Goal: Task Accomplishment & Management: Manage account settings

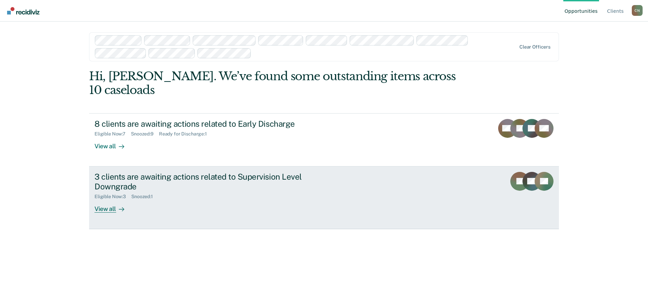
click at [218, 172] on div "3 clients are awaiting actions related to Supervision Level Downgrade" at bounding box center [212, 182] width 237 height 20
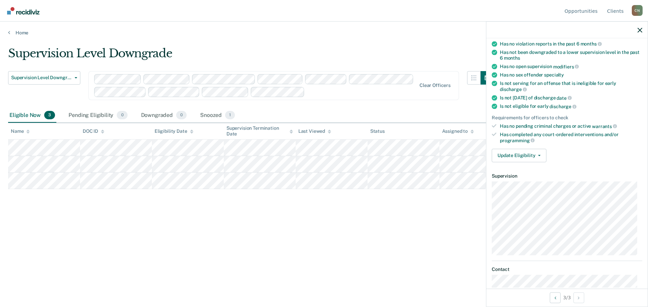
scroll to position [101, 0]
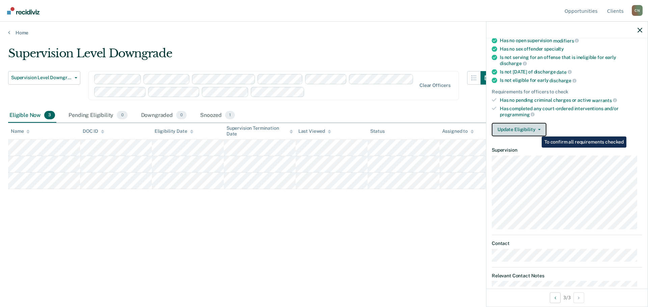
click at [538, 131] on button "Update Eligibility" at bounding box center [519, 129] width 55 height 13
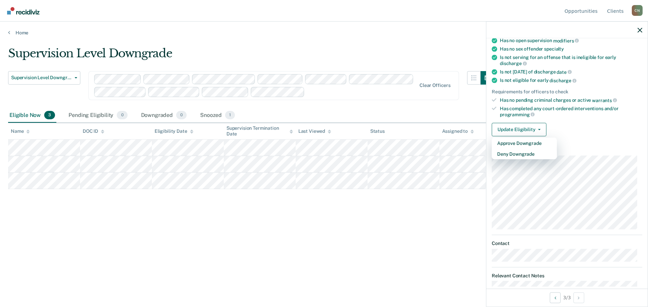
click at [570, 133] on div "Update Eligibility Approve Downgrade Deny Downgrade" at bounding box center [567, 129] width 151 height 13
click at [642, 28] on icon "button" at bounding box center [639, 30] width 5 height 5
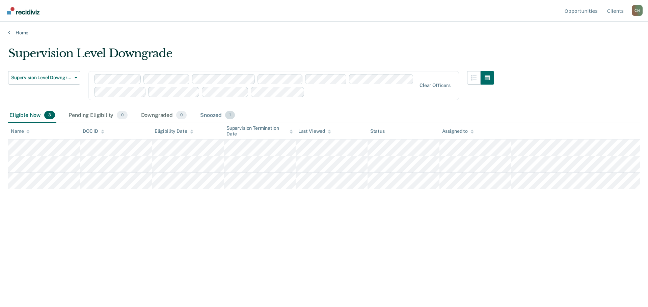
click at [207, 119] on div "Snoozed 1" at bounding box center [217, 115] width 37 height 15
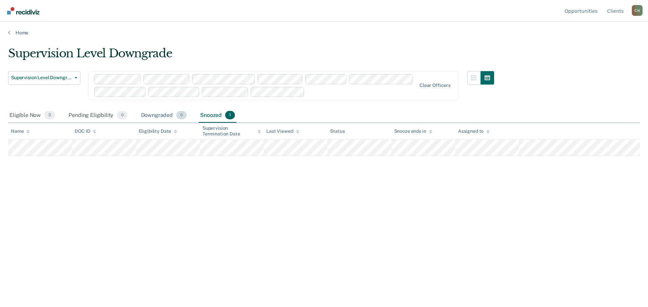
click at [151, 116] on div "Downgraded 0" at bounding box center [164, 115] width 49 height 15
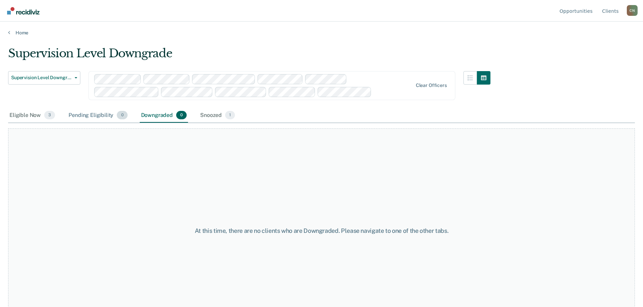
click at [95, 114] on div "Pending Eligibility 0" at bounding box center [97, 115] width 61 height 15
click at [19, 117] on div "Eligible Now 3" at bounding box center [32, 115] width 48 height 15
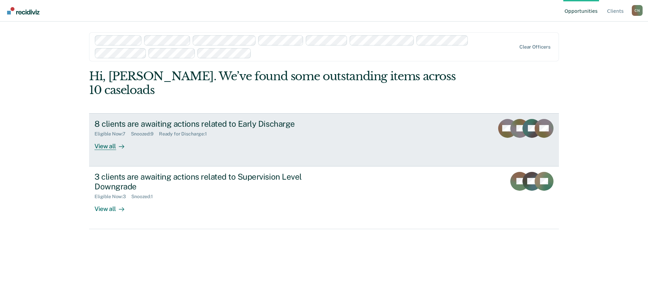
click at [201, 119] on div "8 clients are awaiting actions related to Early Discharge" at bounding box center [212, 124] width 237 height 10
